Goal: Information Seeking & Learning: Learn about a topic

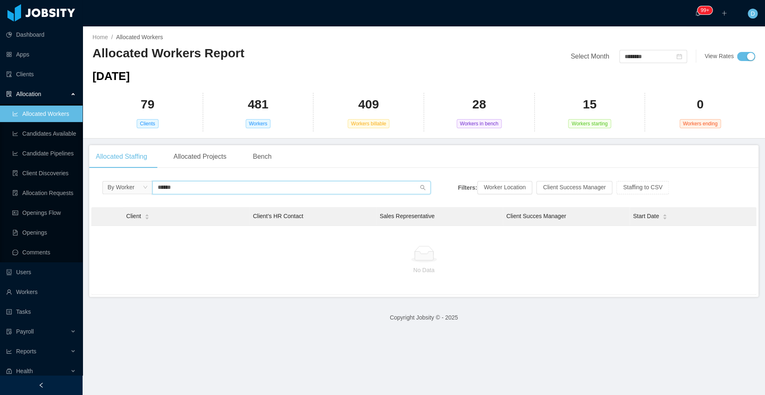
click at [184, 184] on input "******" at bounding box center [291, 187] width 278 height 13
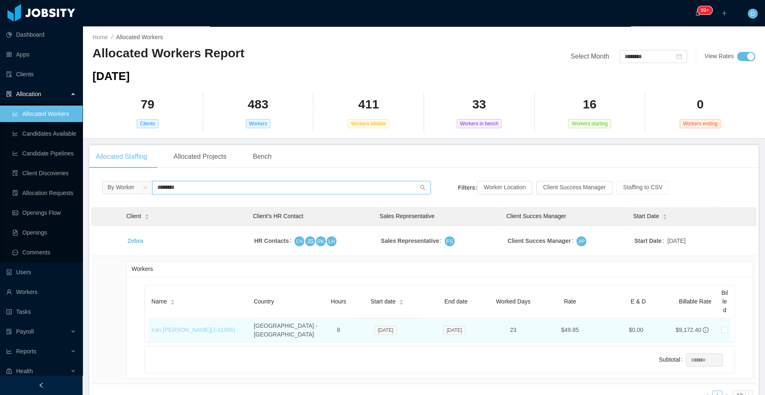
type input "********"
click at [173, 327] on link "Iran Marley (J- 31995 )" at bounding box center [193, 330] width 84 height 7
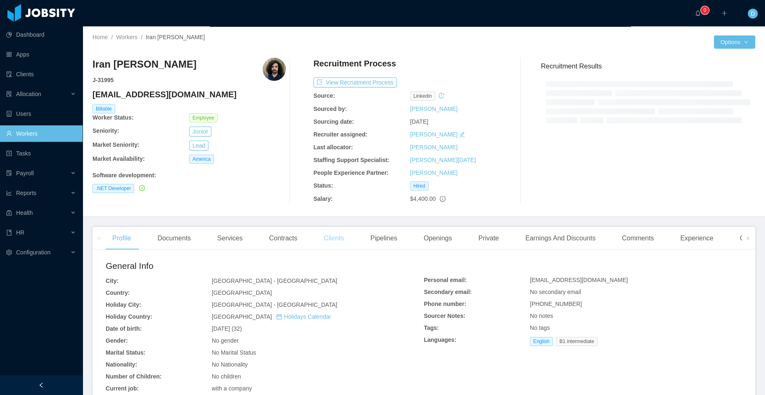
click at [329, 234] on div "Clients" at bounding box center [333, 238] width 33 height 23
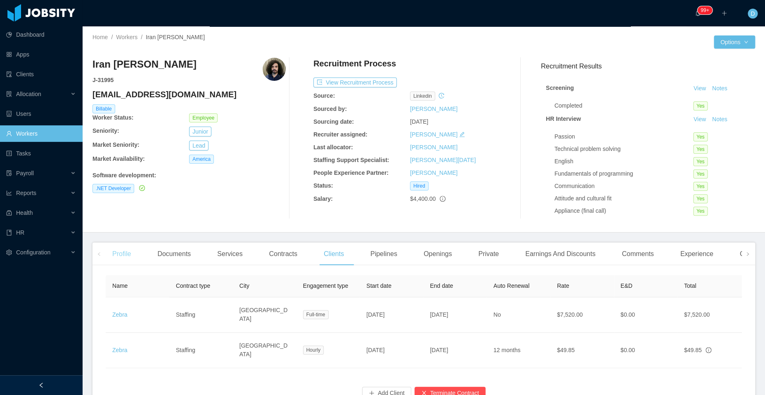
click at [133, 256] on div "Profile" at bounding box center [122, 254] width 32 height 23
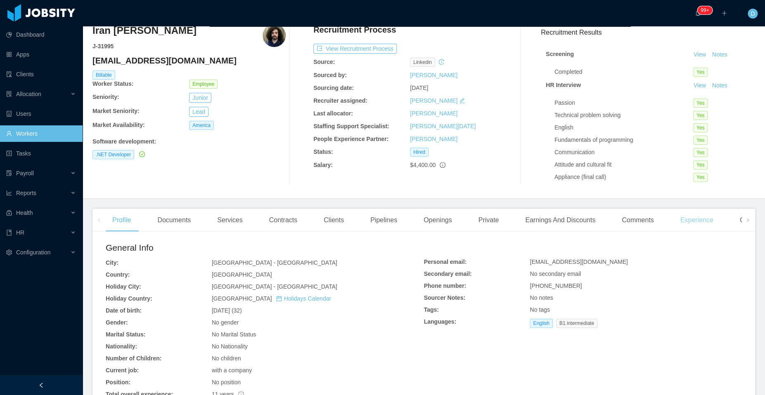
scroll to position [41, 0]
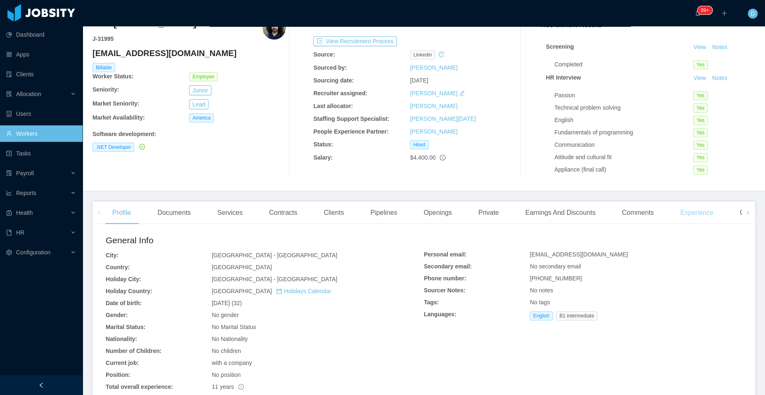
click at [702, 211] on div "Experience" at bounding box center [696, 212] width 46 height 23
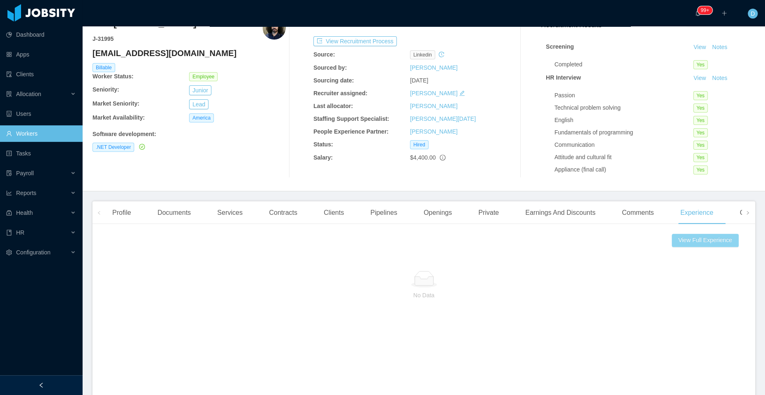
click at [703, 244] on button "View Full Experience" at bounding box center [705, 240] width 67 height 13
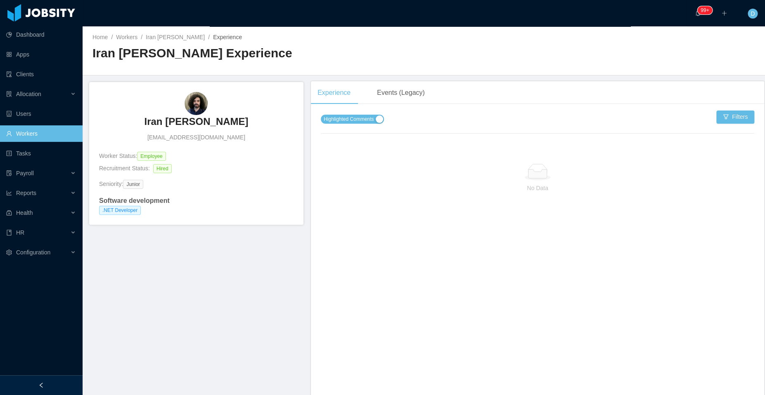
click at [381, 120] on button "Highlighted Comments" at bounding box center [352, 119] width 63 height 9
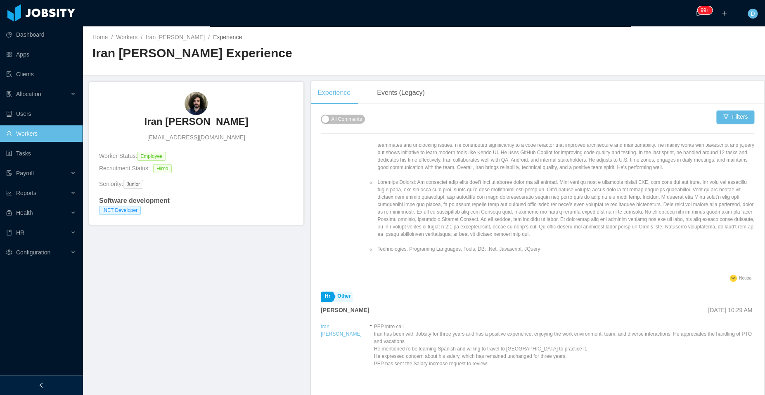
scroll to position [35, 0]
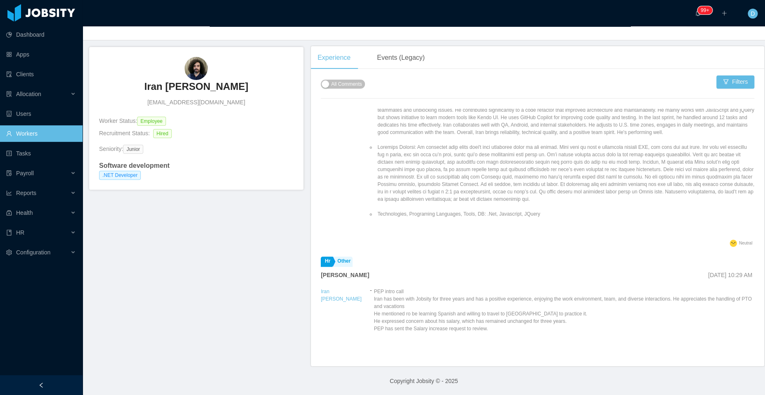
click at [343, 83] on span "All Comments" at bounding box center [346, 84] width 31 height 8
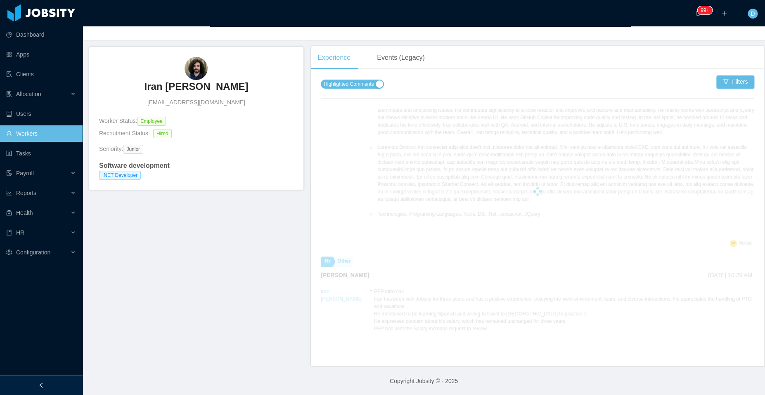
scroll to position [365, 0]
click at [343, 83] on span "Highlighted Comments" at bounding box center [349, 84] width 50 height 8
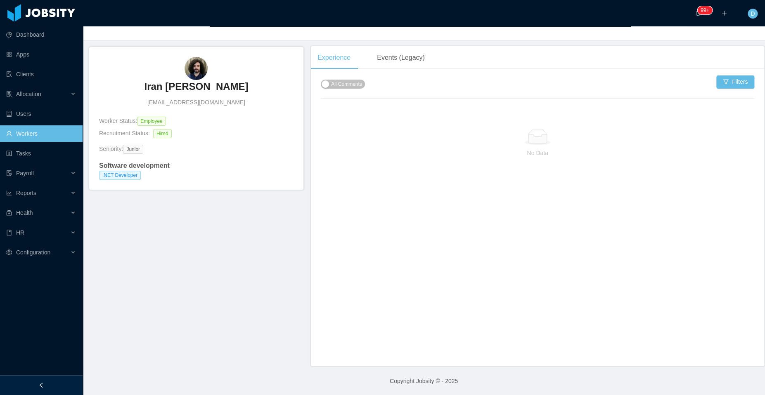
scroll to position [0, 0]
